Goal: Transaction & Acquisition: Purchase product/service

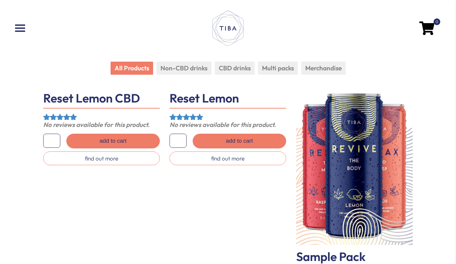
click at [190, 70] on li "Non-CBD drinks" at bounding box center [184, 68] width 55 height 13
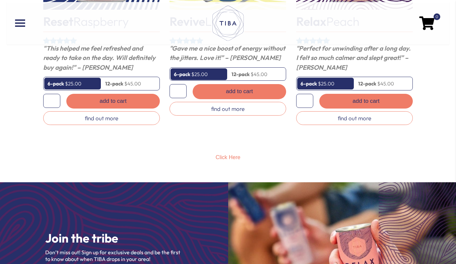
scroll to position [371, 0]
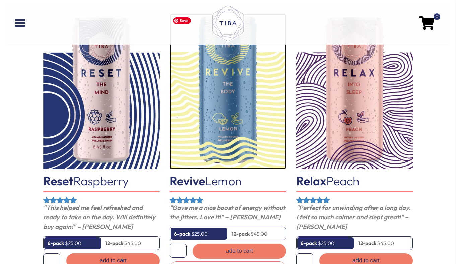
click at [220, 105] on img at bounding box center [228, 92] width 117 height 156
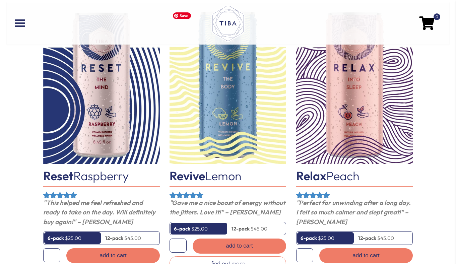
scroll to position [402, 0]
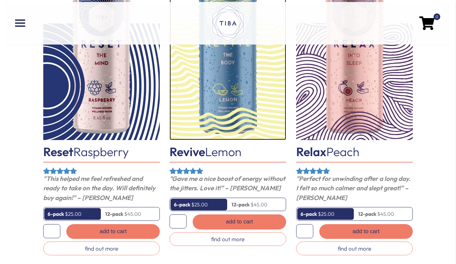
click at [232, 85] on img at bounding box center [228, 63] width 117 height 156
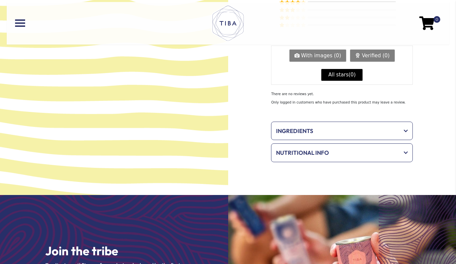
scroll to position [676, 0]
